Goal: Find specific page/section: Find specific page/section

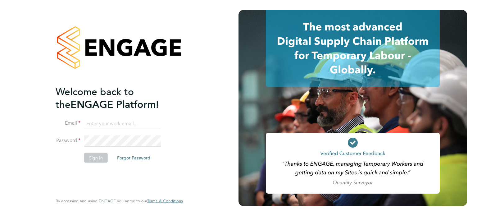
click at [118, 123] on input at bounding box center [122, 123] width 77 height 11
type input "joemelmoth@itsconstruction.co.uk"
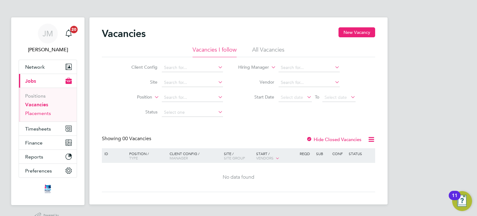
click at [42, 113] on link "Placements" at bounding box center [38, 113] width 26 height 6
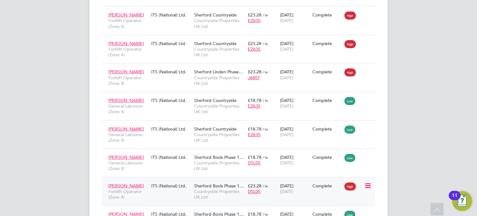
scroll to position [743, 0]
